Goal: Task Accomplishment & Management: Manage account settings

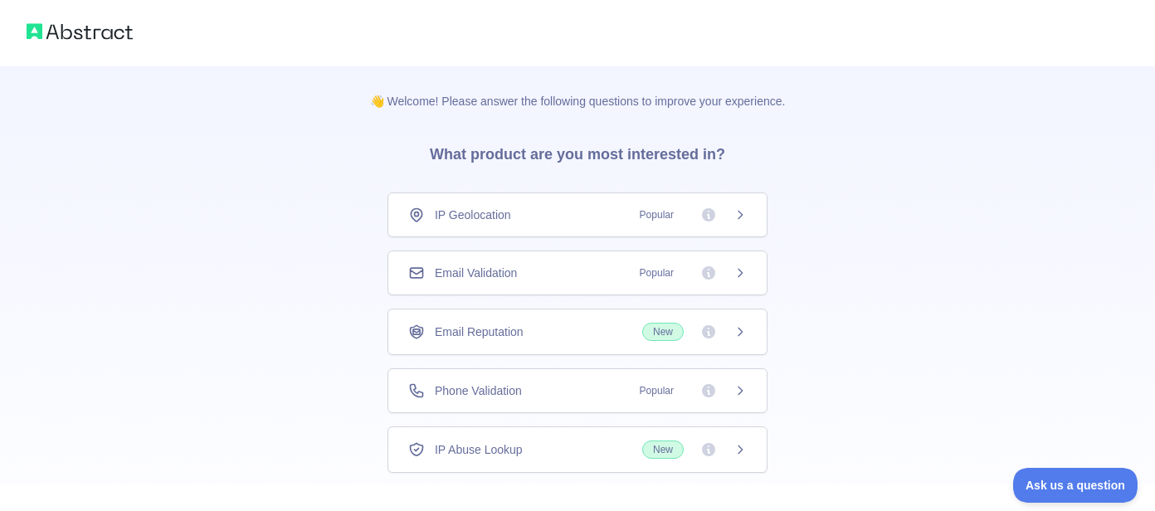
click at [491, 265] on span "Email Validation" at bounding box center [476, 273] width 82 height 17
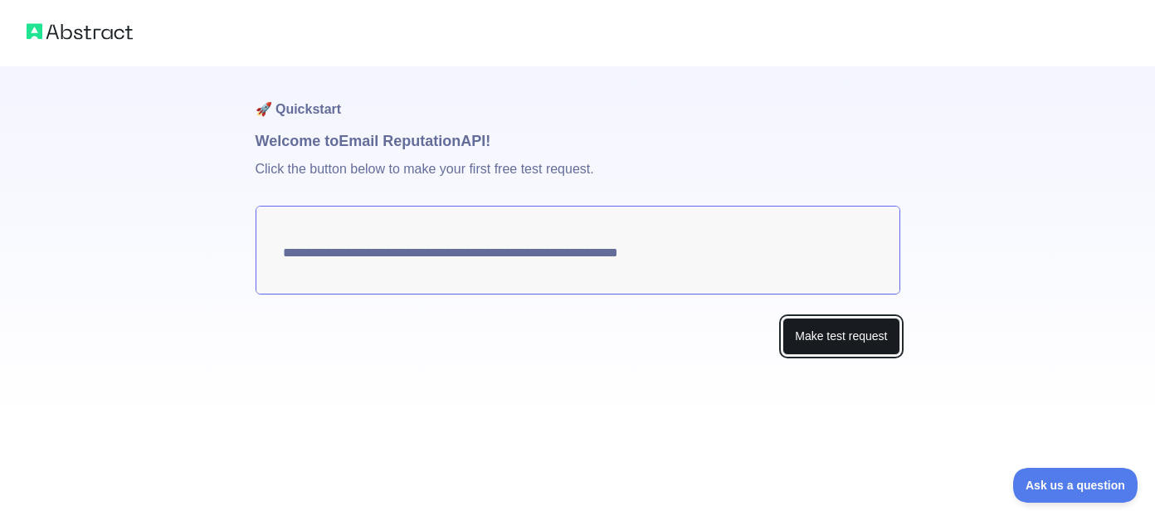
click at [822, 326] on button "Make test request" at bounding box center [841, 336] width 117 height 37
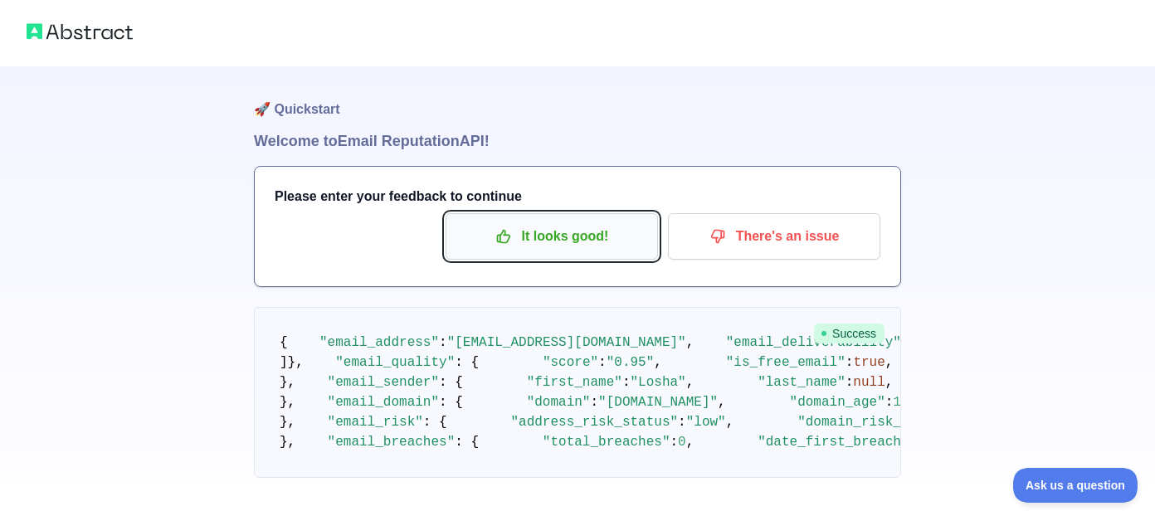
click at [578, 222] on p "It looks good!" at bounding box center [552, 236] width 188 height 28
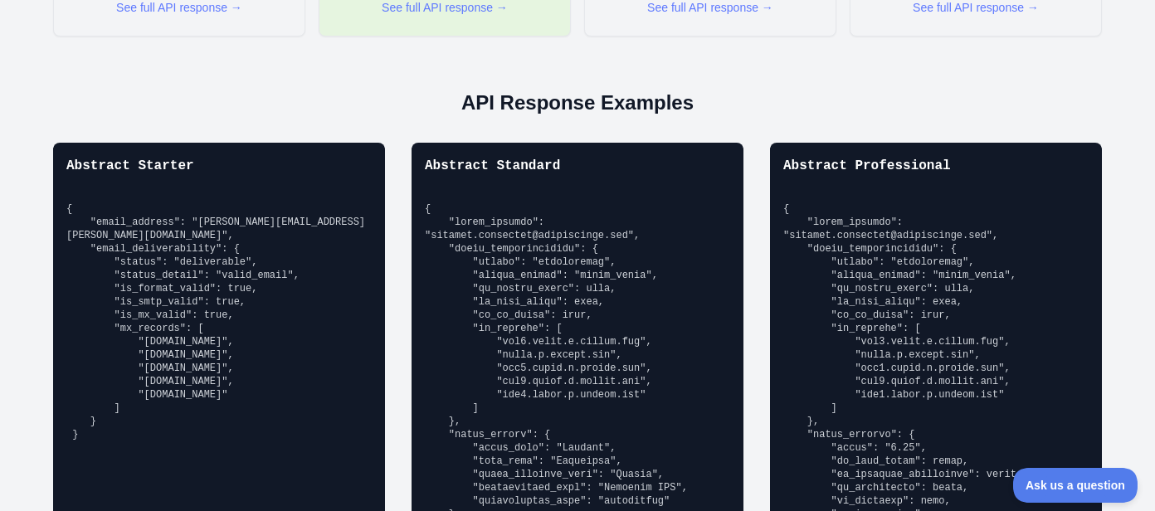
scroll to position [1122, 0]
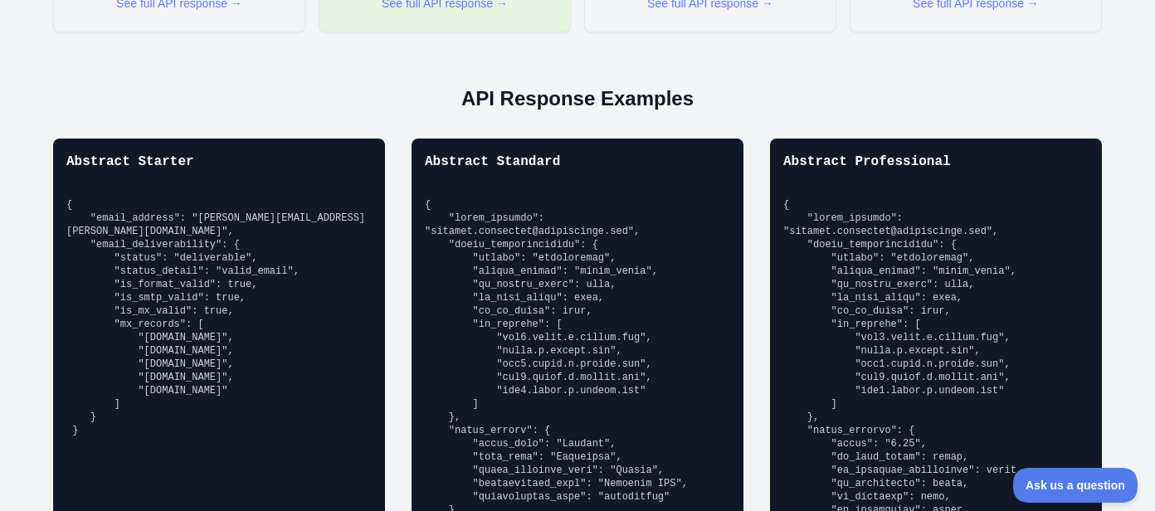
drag, startPoint x: 59, startPoint y: 283, endPoint x: 42, endPoint y: 118, distance: 166.0
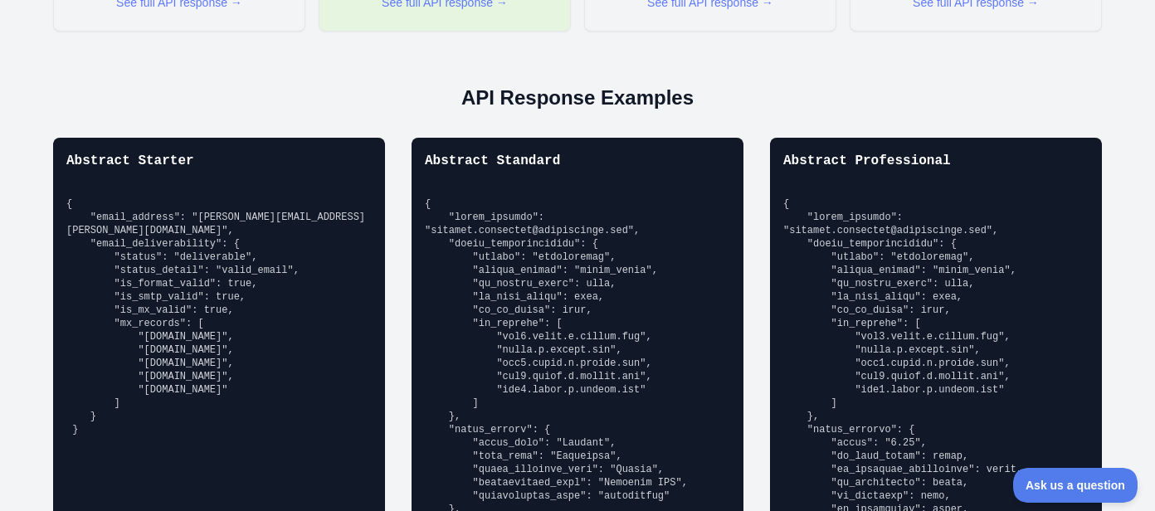
copy pre "{ "email_address": "[PERSON_NAME][EMAIL_ADDRESS][PERSON_NAME][DOMAIN_NAME]", "e…"
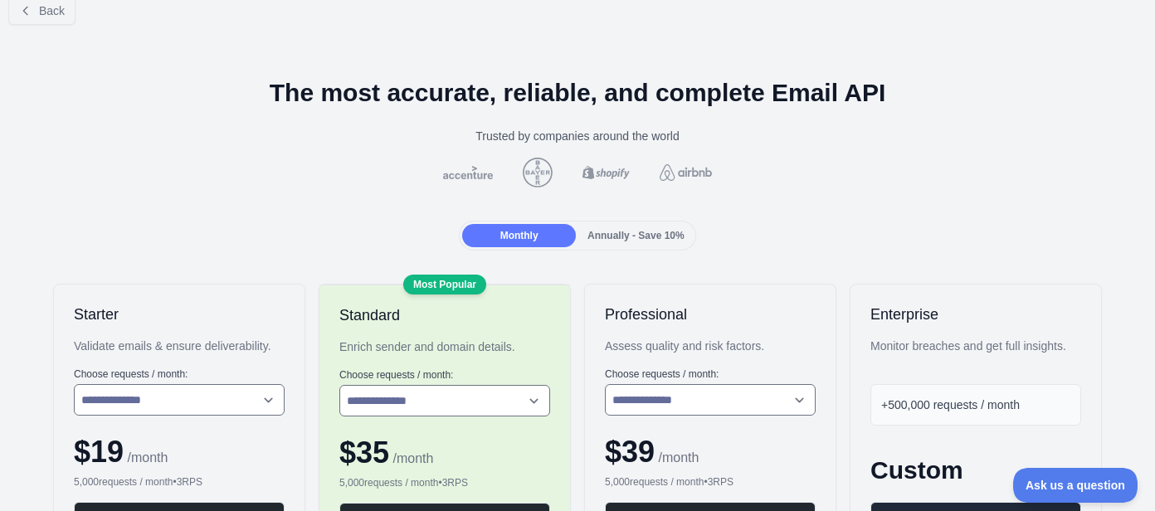
scroll to position [0, 0]
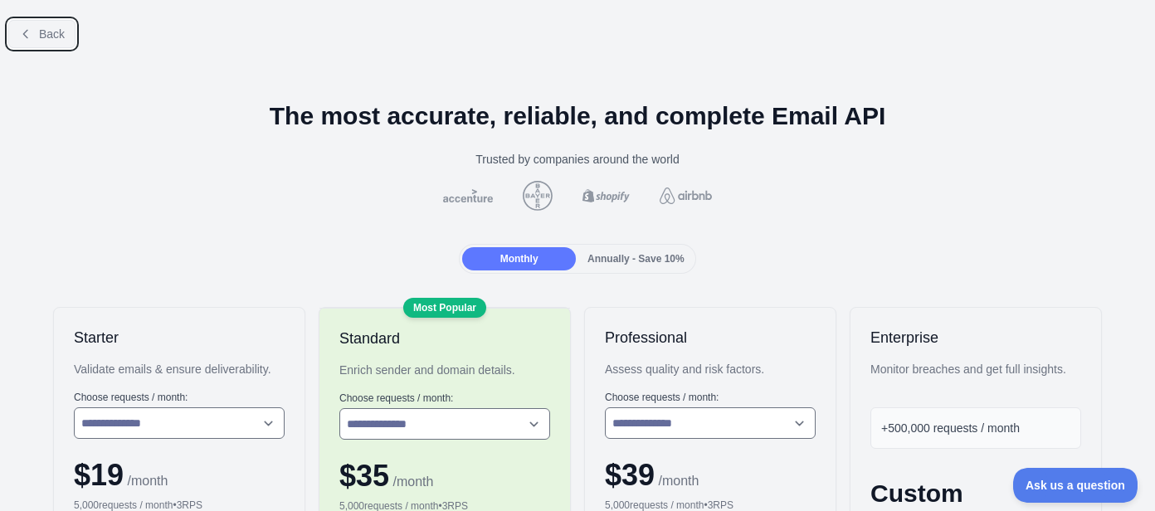
click at [39, 27] on span "Back" at bounding box center [52, 33] width 26 height 13
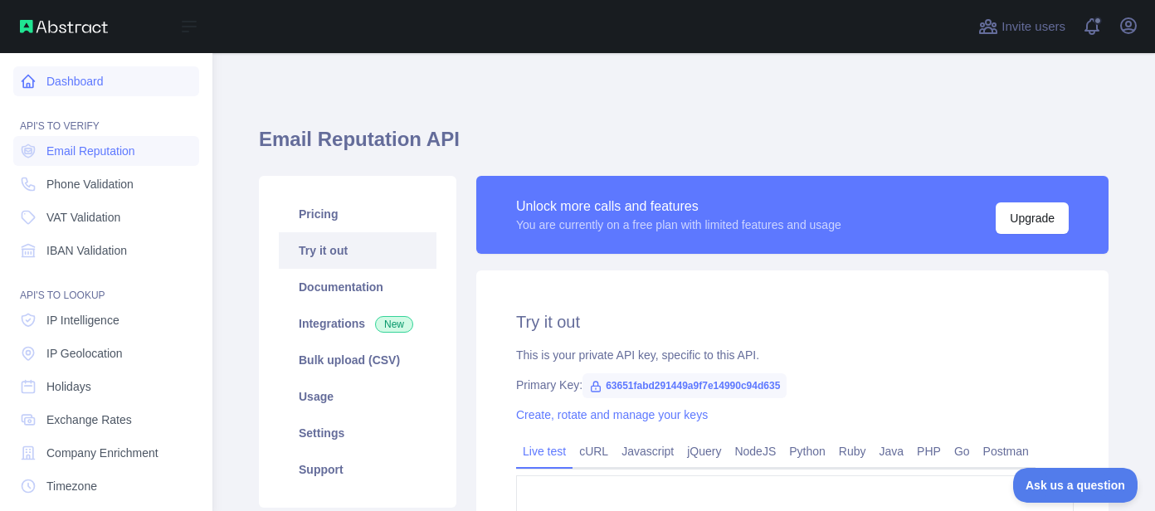
click at [43, 76] on link "Dashboard" at bounding box center [106, 81] width 186 height 30
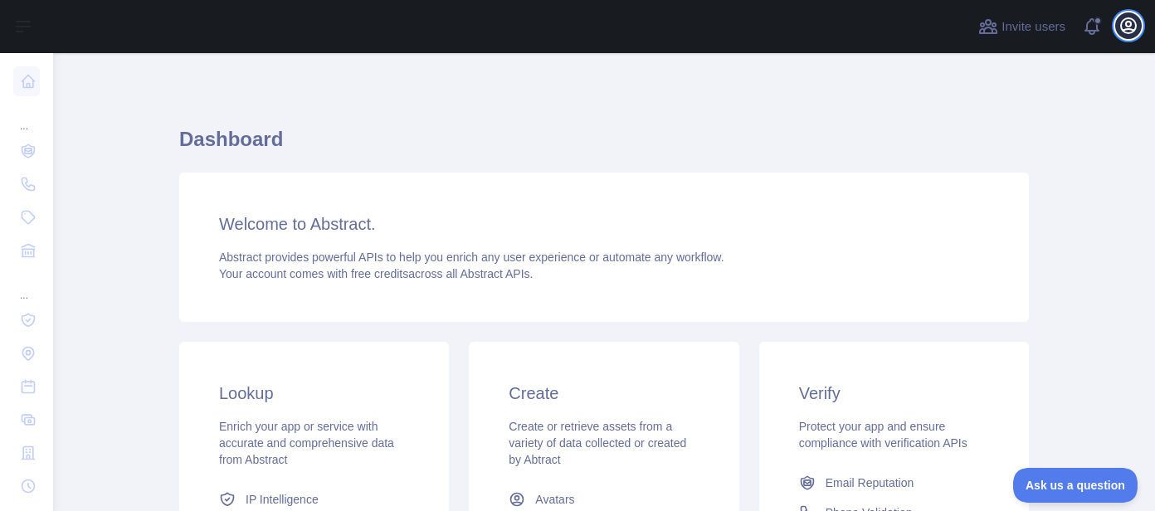
click at [1130, 22] on icon "button" at bounding box center [1129, 26] width 20 height 20
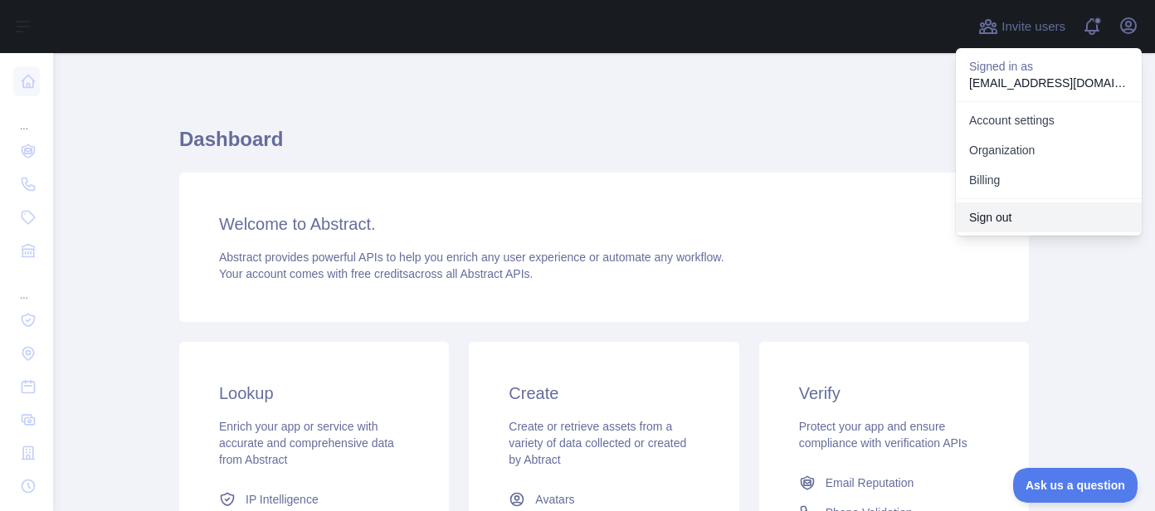
click at [1010, 203] on button "Sign out" at bounding box center [1049, 218] width 186 height 30
